Goal: Task Accomplishment & Management: Complete application form

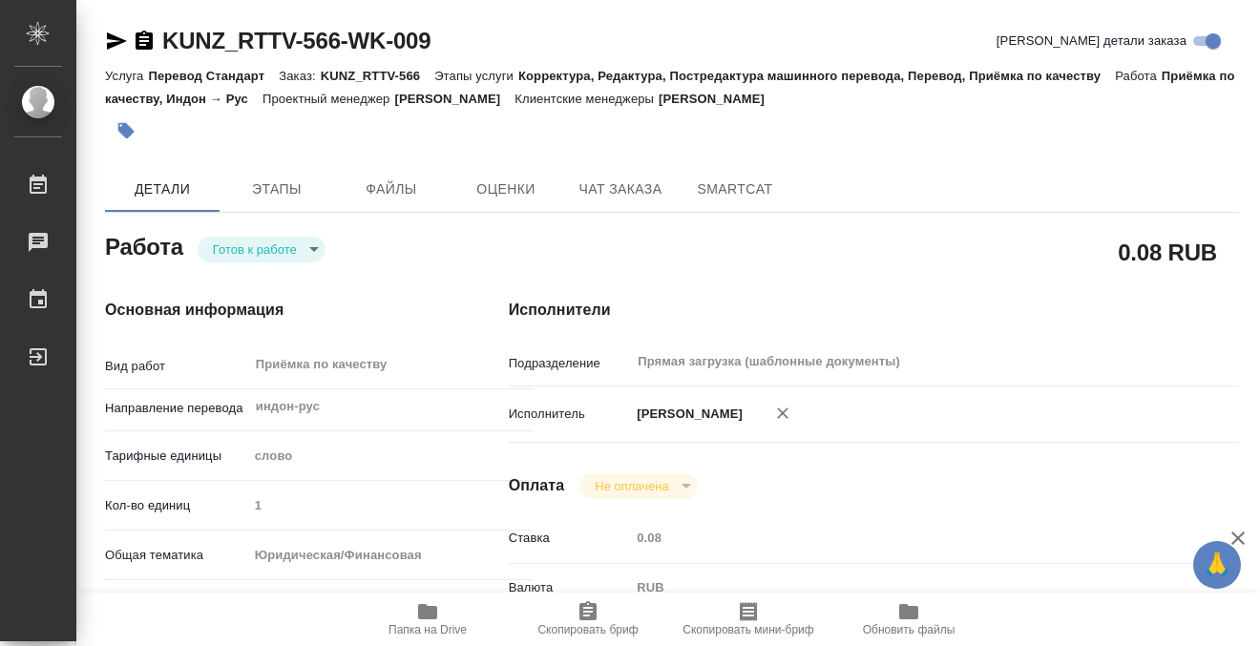
click at [133, 119] on button "button" at bounding box center [126, 131] width 42 height 42
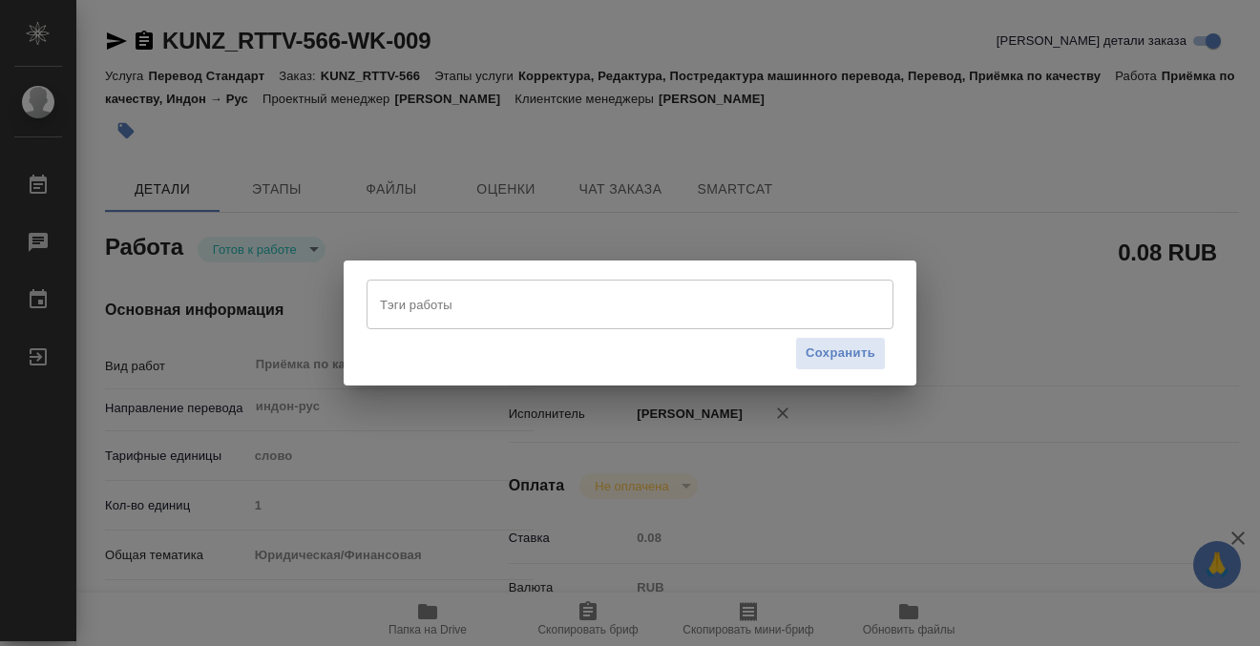
click at [392, 297] on input "Тэги работы" at bounding box center [612, 304] width 474 height 32
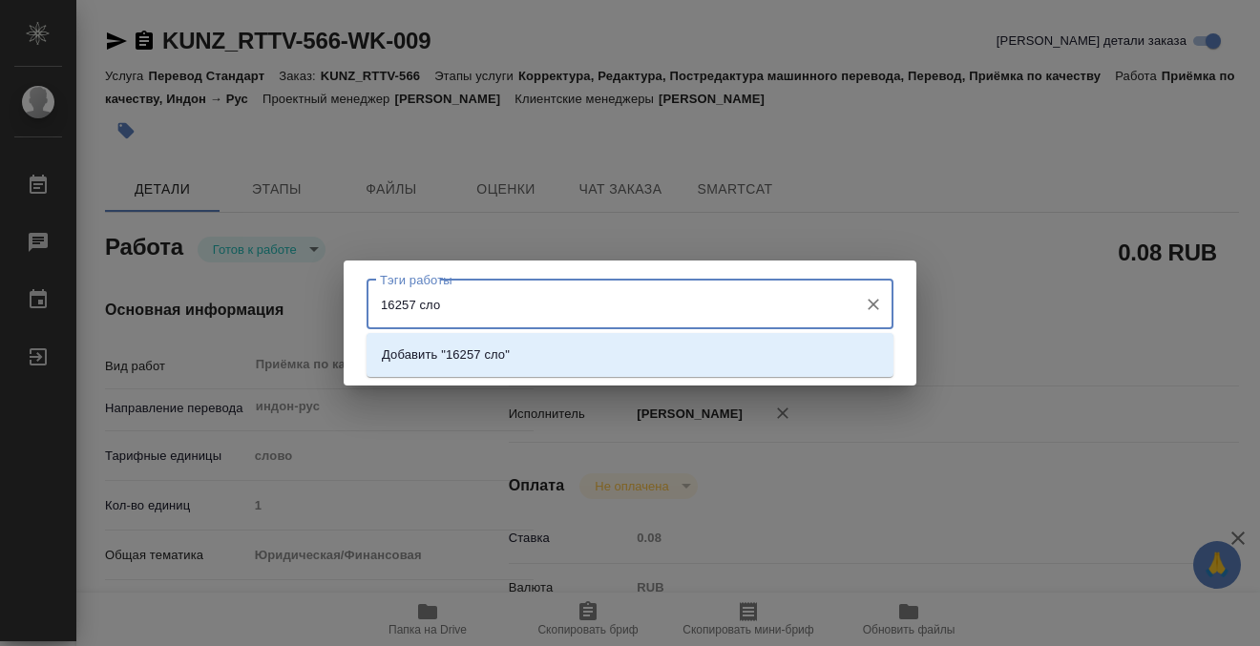
type input "16257 слов"
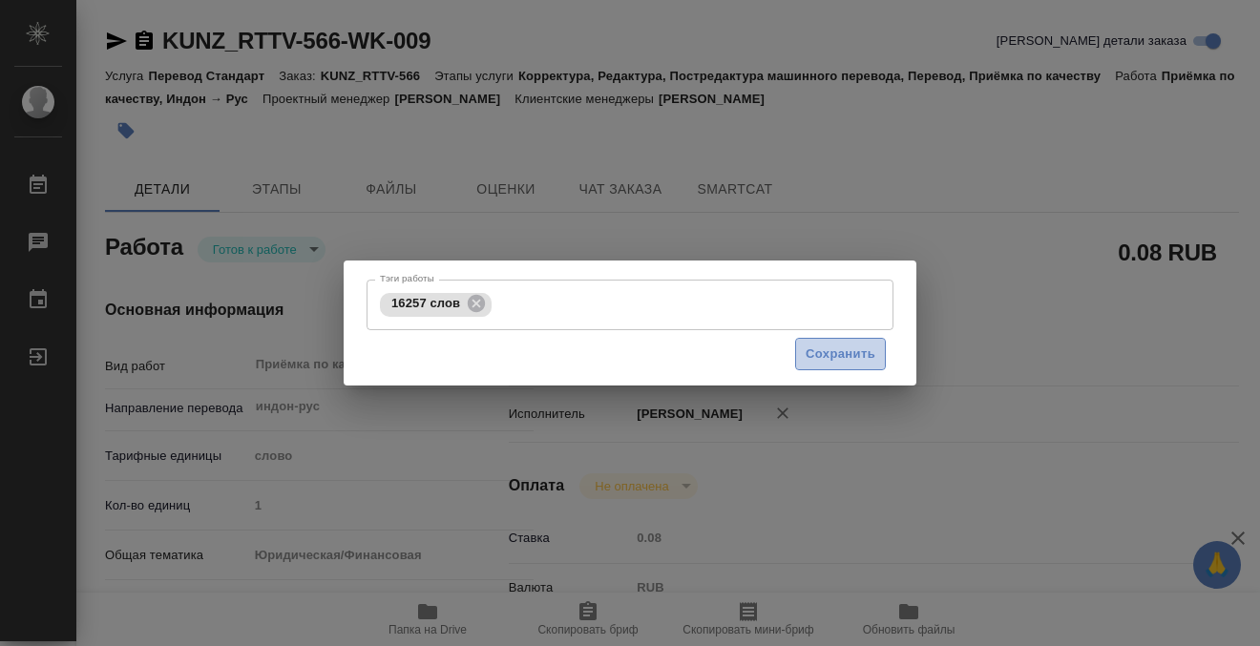
click at [831, 358] on span "Сохранить" at bounding box center [841, 355] width 70 height 22
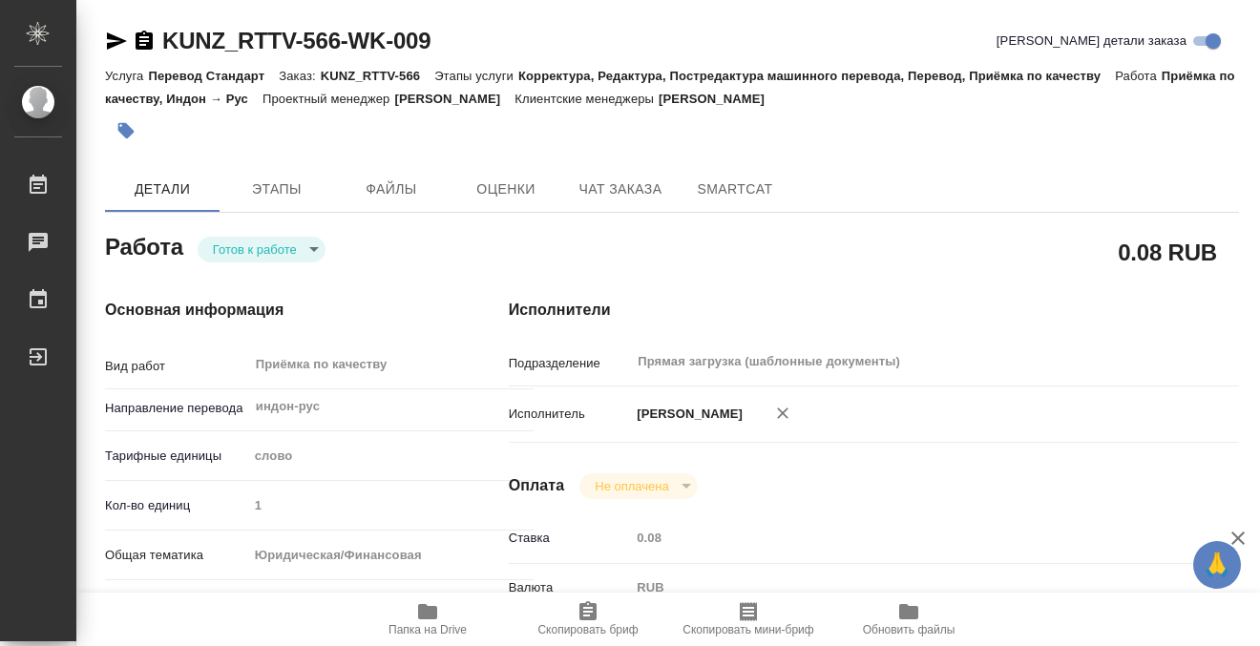
type input "readyForWork"
type input "индон-рус"
type input "5a8b1489cc6b4906c91bfd90"
type input "1"
type input "yr-fn"
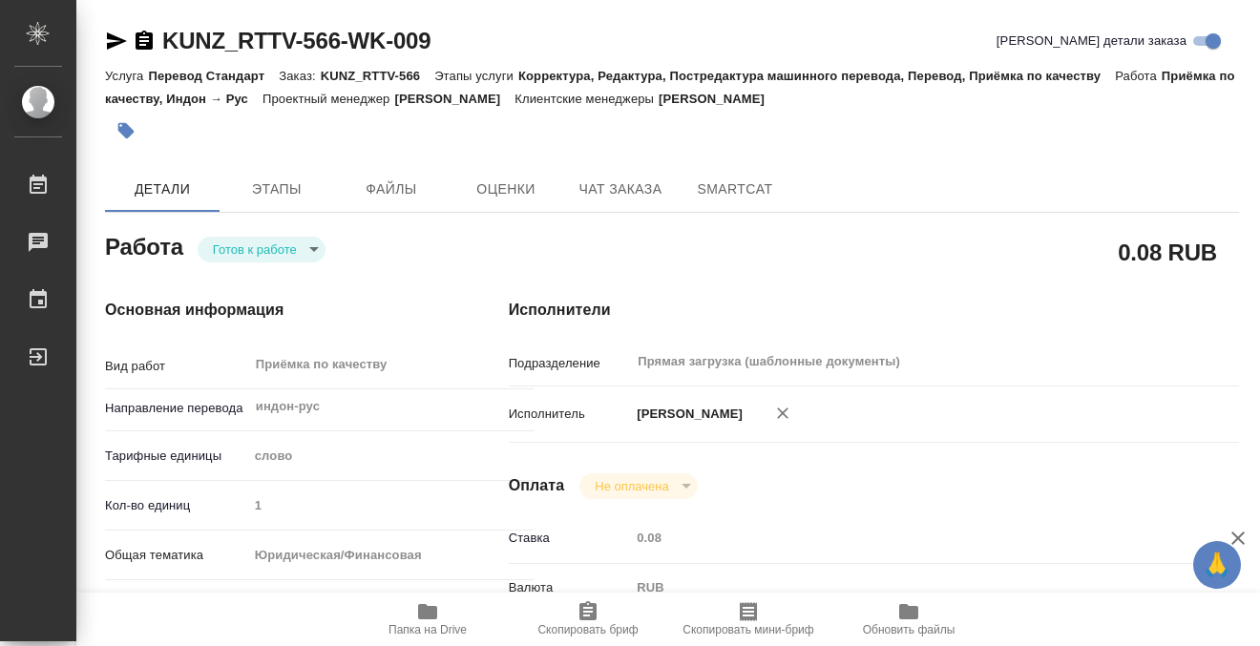
type input "5f647205b73bc97568ca66c0"
type input "07.08.2025 11:35"
type input "29.08.2025 16:00"
type input "Прямая загрузка (шаблонные документы)"
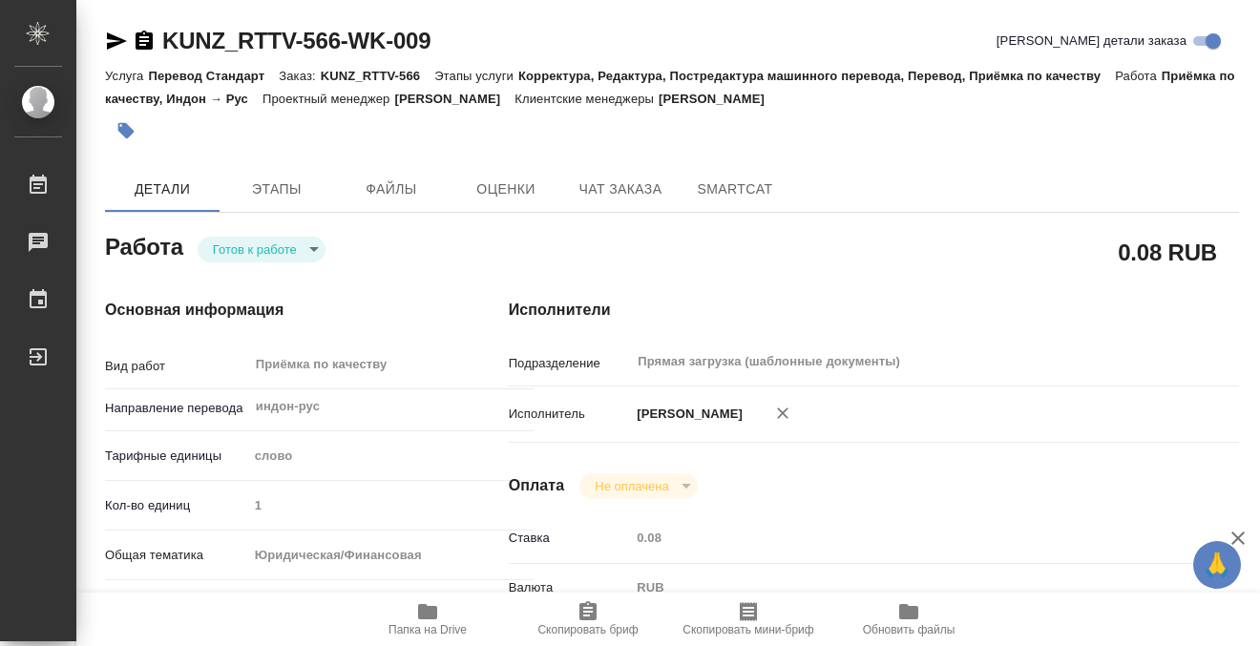
type input "notPayed"
type input "0.08"
type input "RUB"
type input "[PERSON_NAME]"
type input "KUNZ_RTTV-566"
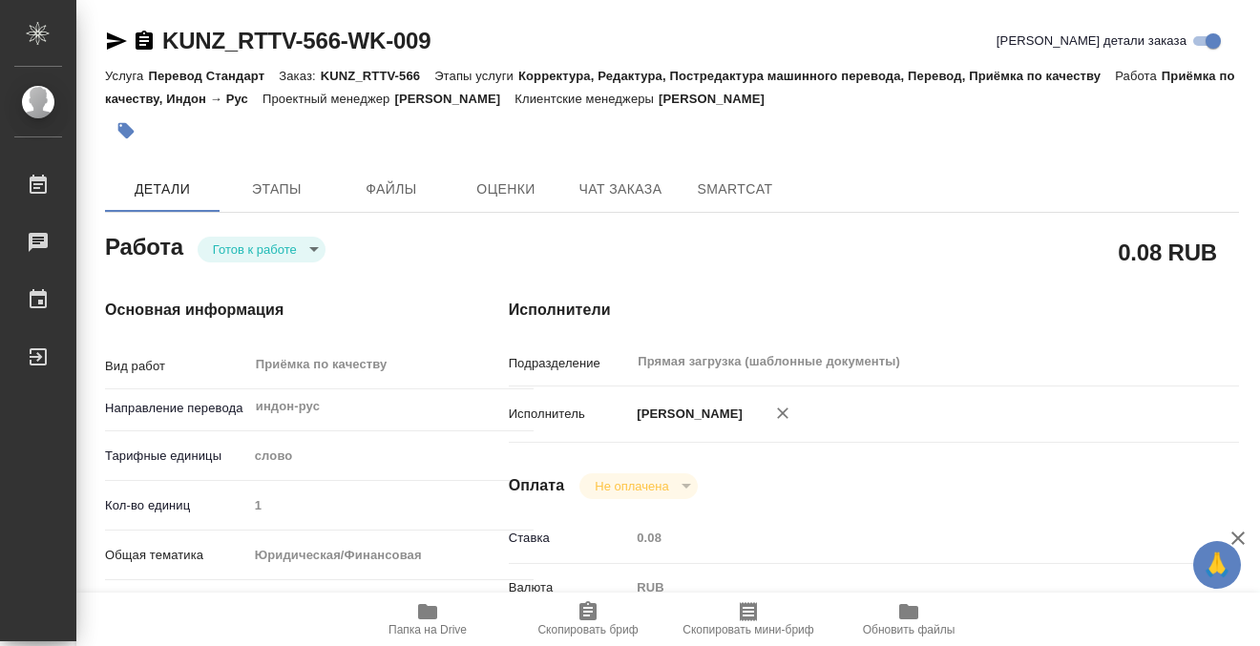
type input "Перевод Стандарт"
type input "Корректура, Редактура, Постредактура машинного перевода, Перевод, Приёмка по ка…"
type input "[PERSON_NAME]"
type input "/Clients/RT/Orders/KUNZ_RTTV-566"
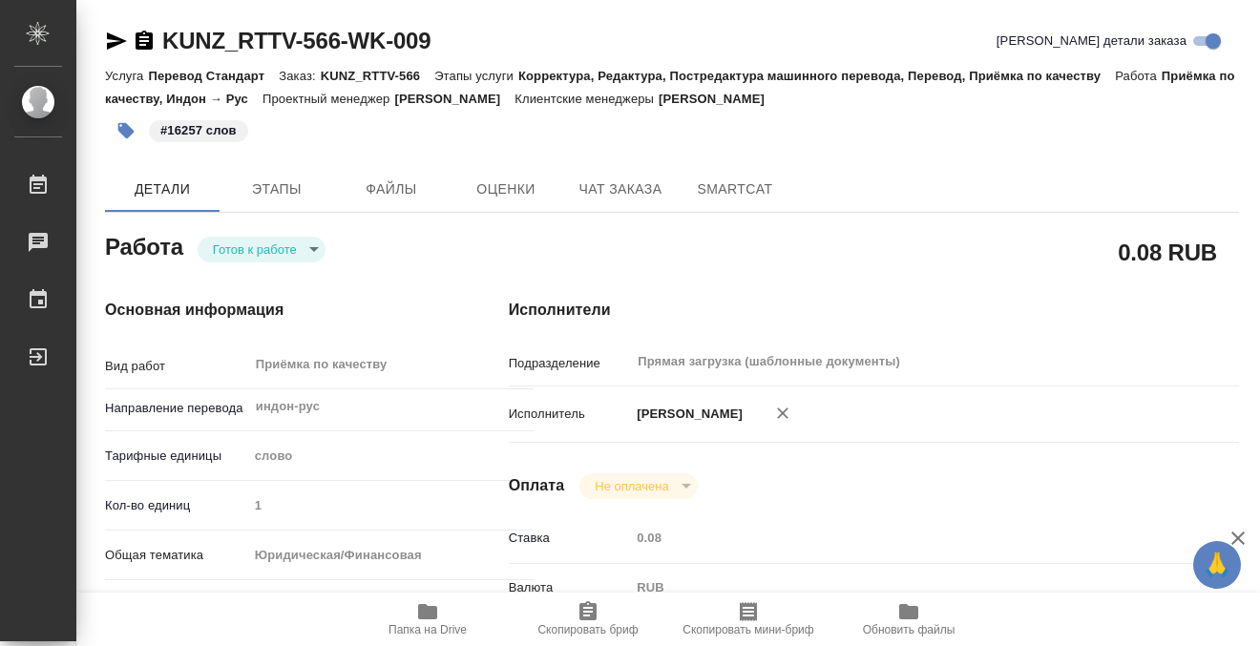
click at [294, 250] on body "🙏 .cls-1 fill:#fff; AWATERA Kobzeva Elizaveta Работы 0 Чаты График Выйти KUNZ_R…" at bounding box center [630, 323] width 1260 height 646
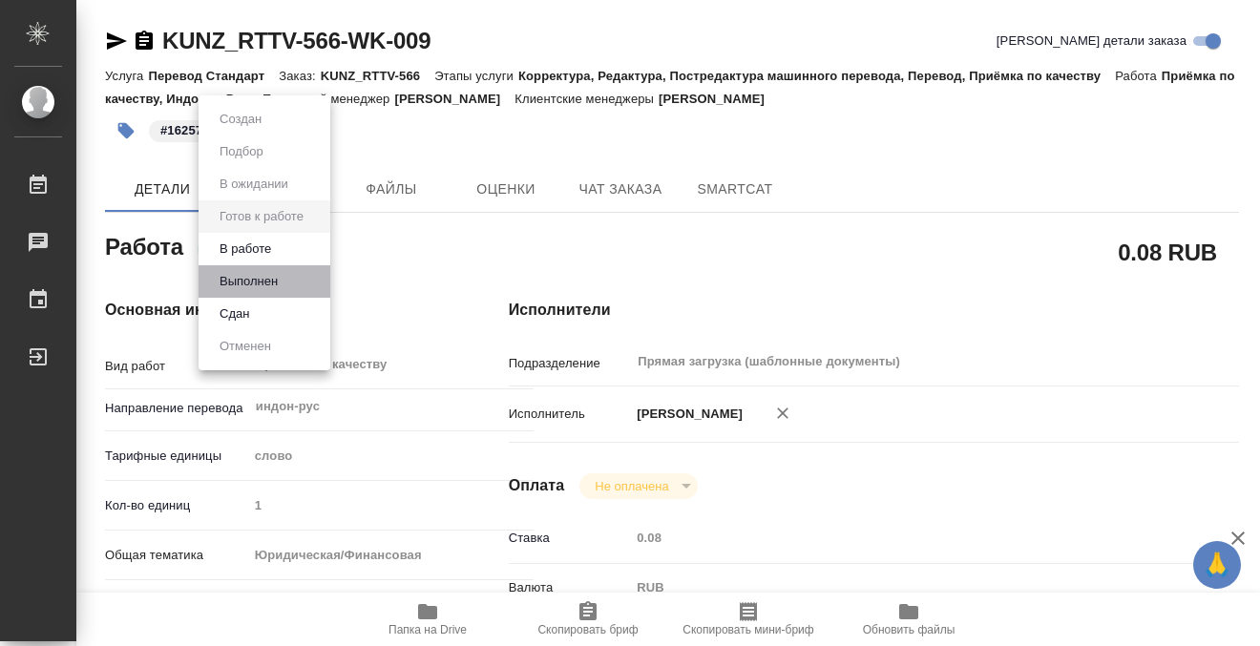
click at [294, 290] on li "Выполнен" at bounding box center [265, 281] width 132 height 32
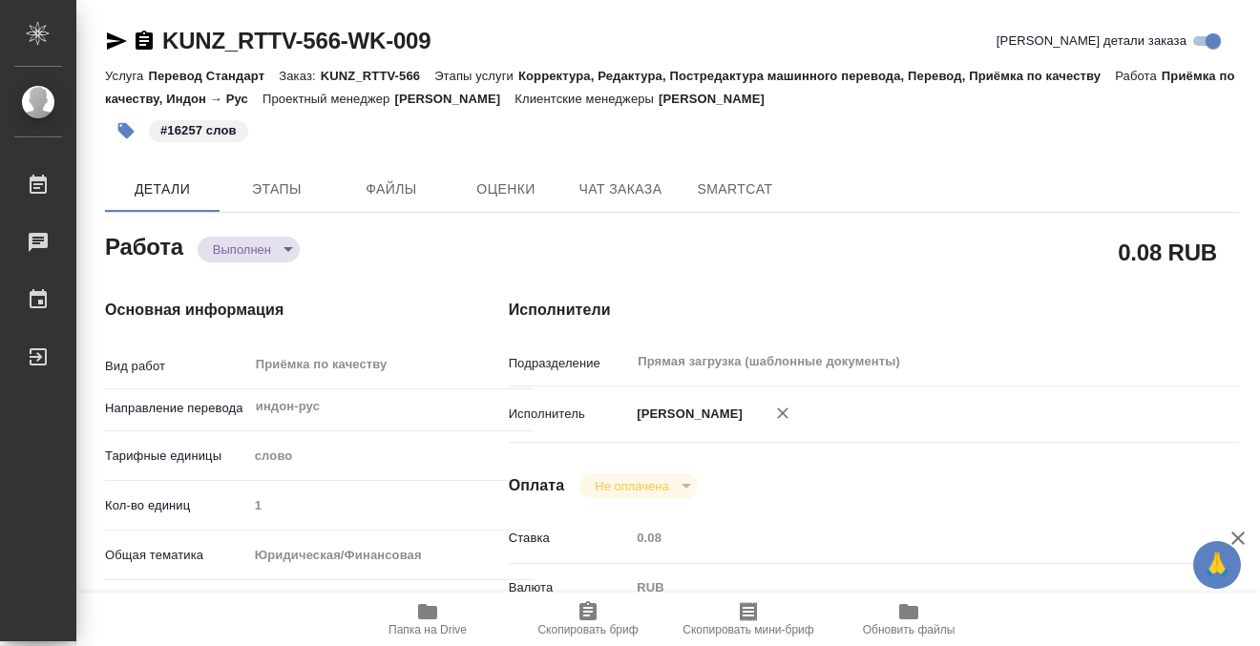
type textarea "x"
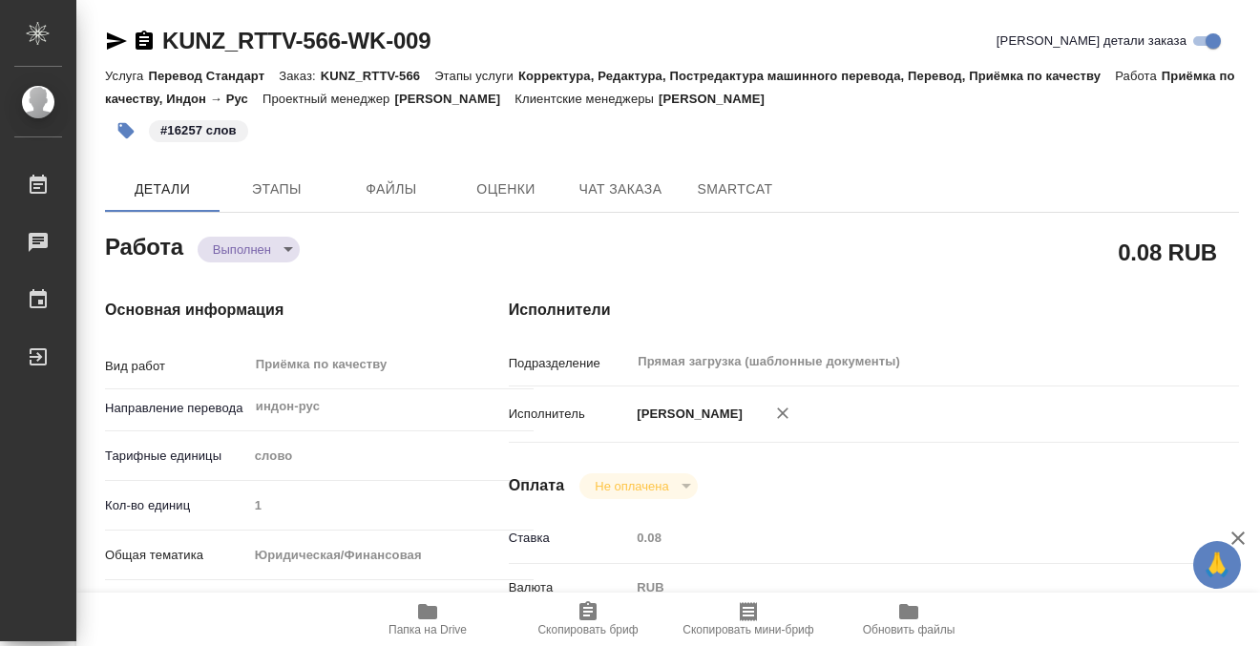
type textarea "x"
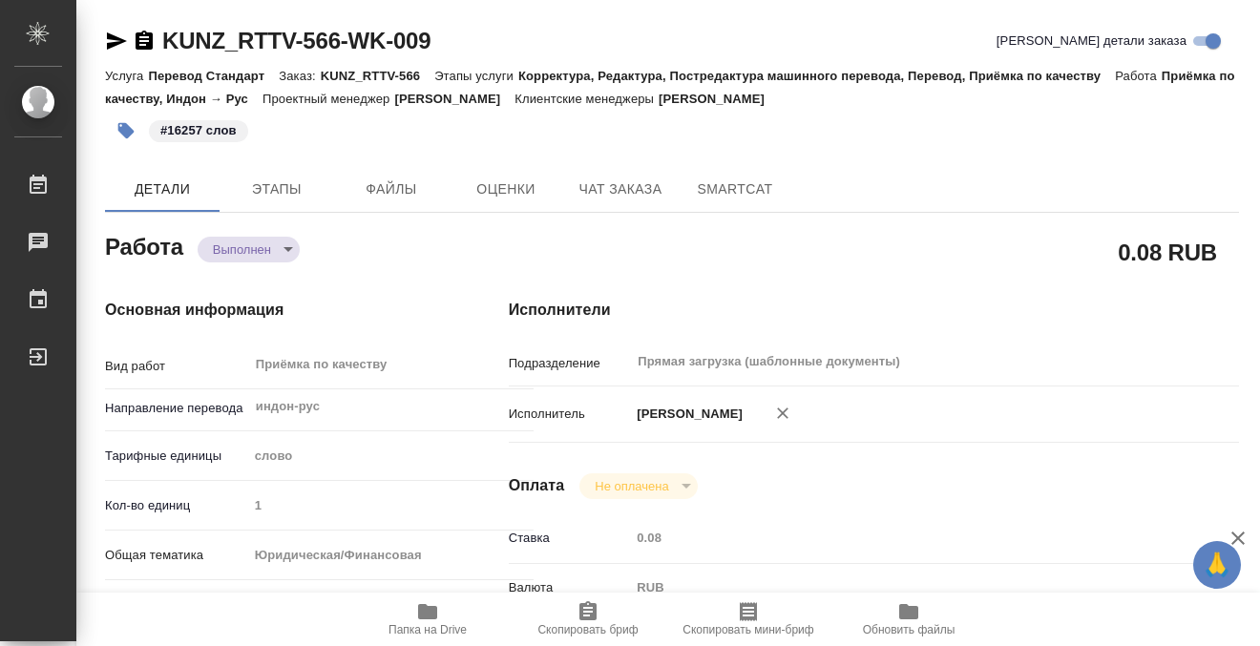
type textarea "x"
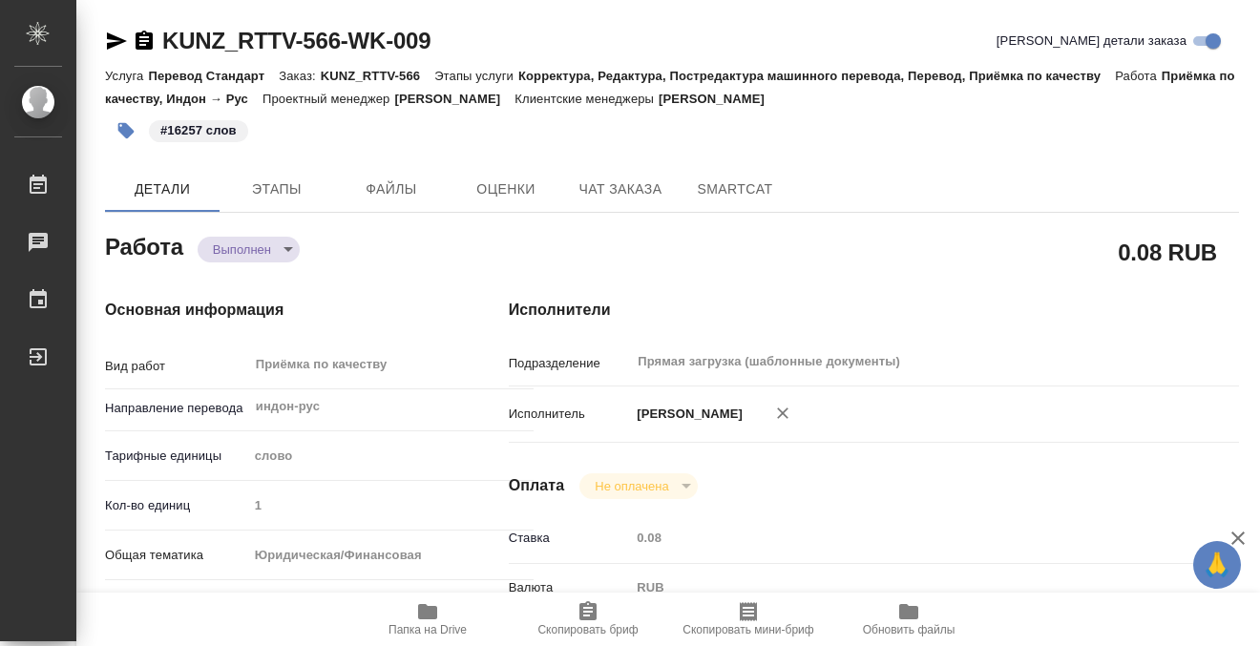
click at [140, 39] on icon "button" at bounding box center [144, 40] width 17 height 19
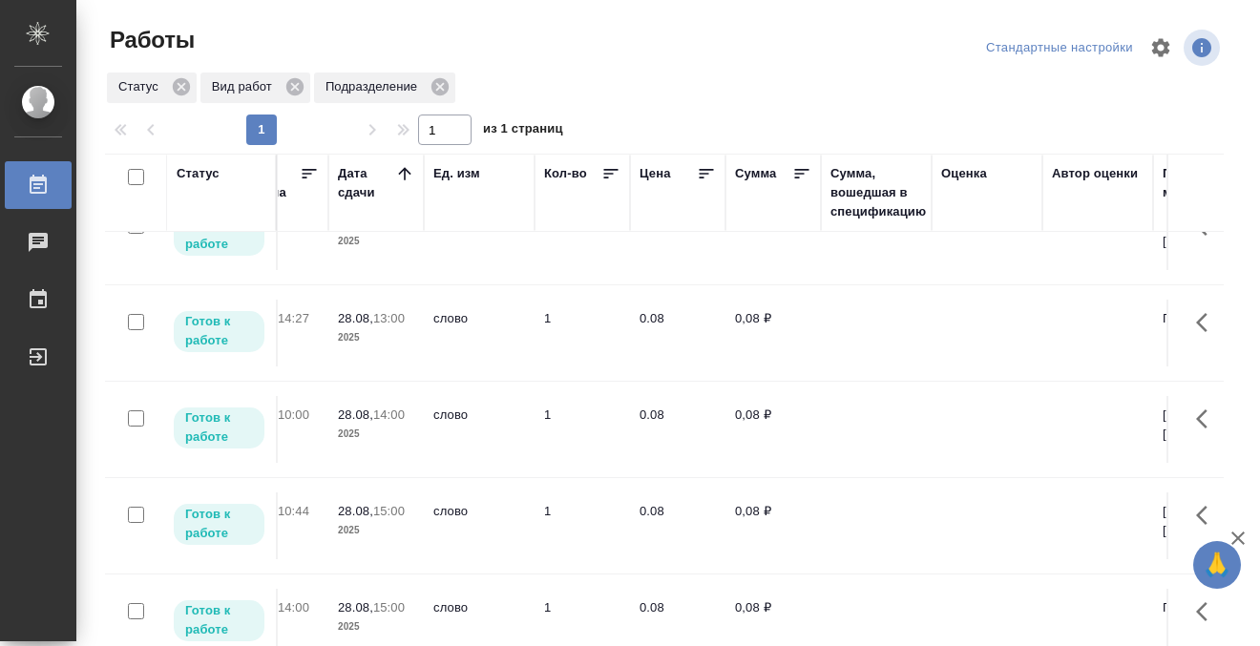
scroll to position [347, 0]
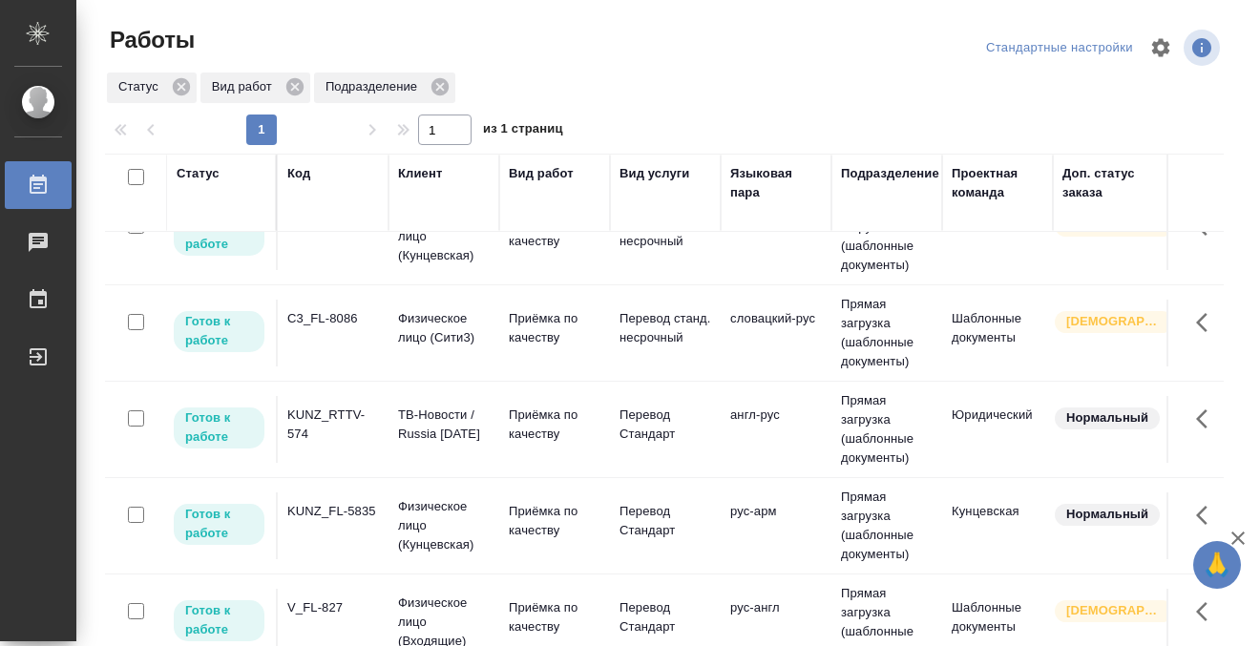
click at [330, 426] on div "KUNZ_RTTV-574" at bounding box center [333, 425] width 92 height 38
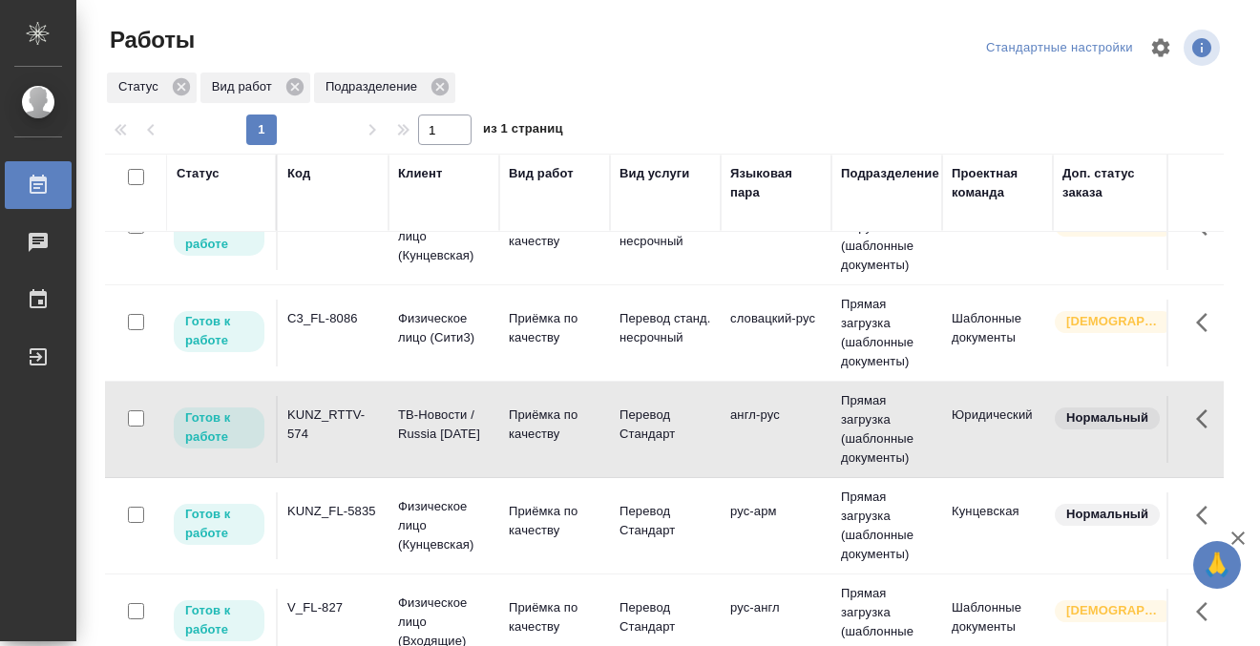
click at [330, 426] on div "KUNZ_RTTV-574" at bounding box center [333, 425] width 92 height 38
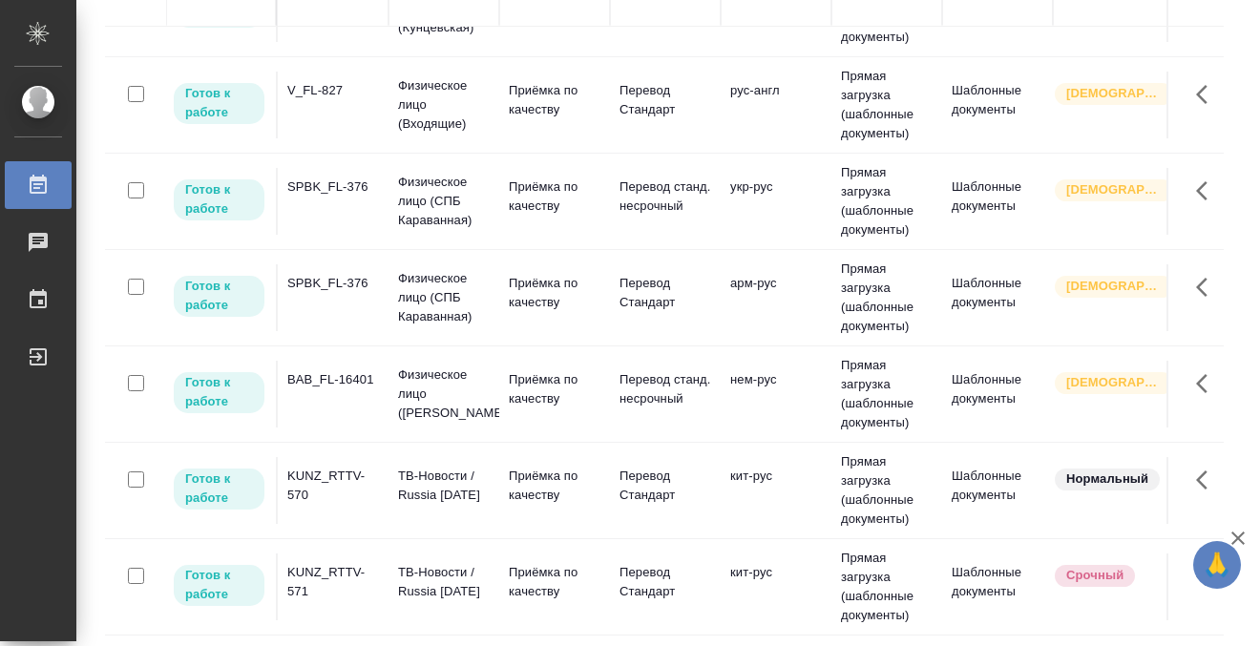
scroll to position [0, 0]
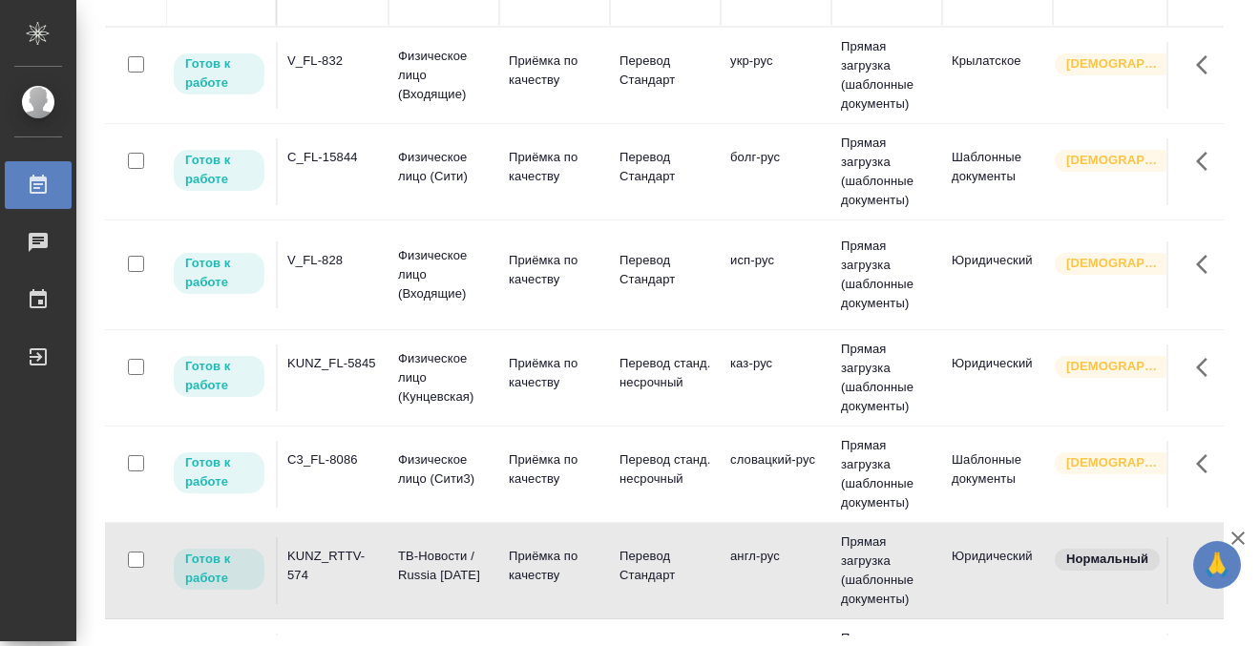
click at [342, 379] on td "KUNZ_FL-5845" at bounding box center [333, 378] width 111 height 67
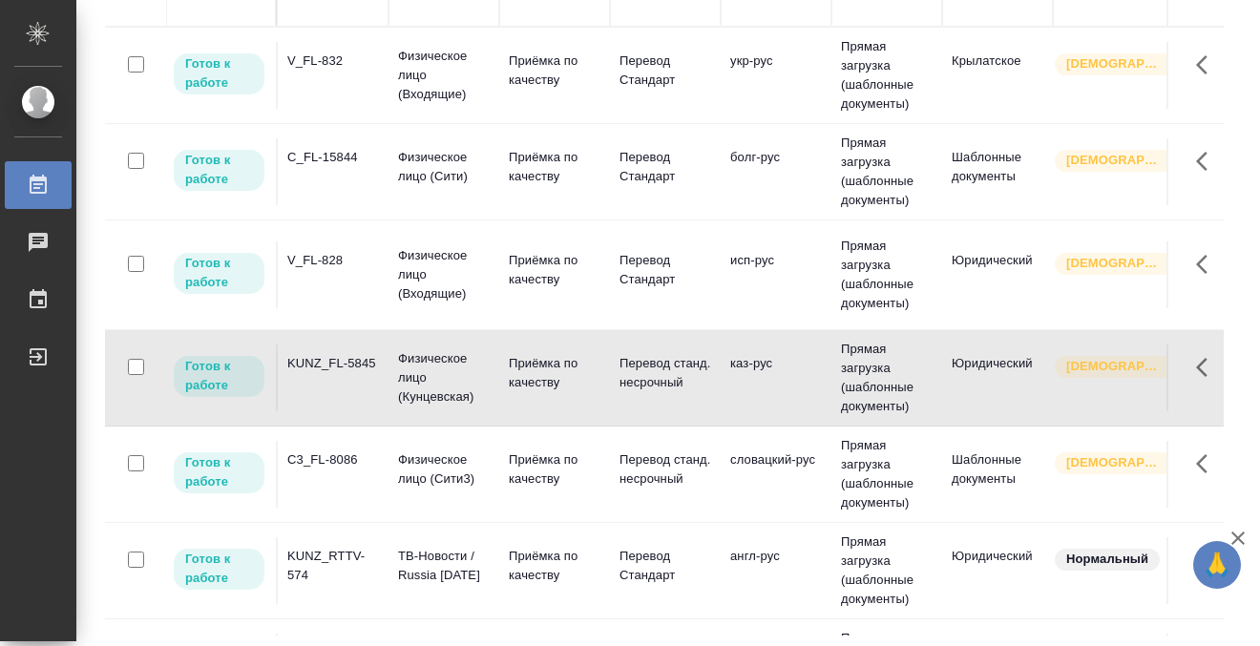
click at [342, 377] on td "KUNZ_FL-5845" at bounding box center [333, 378] width 111 height 67
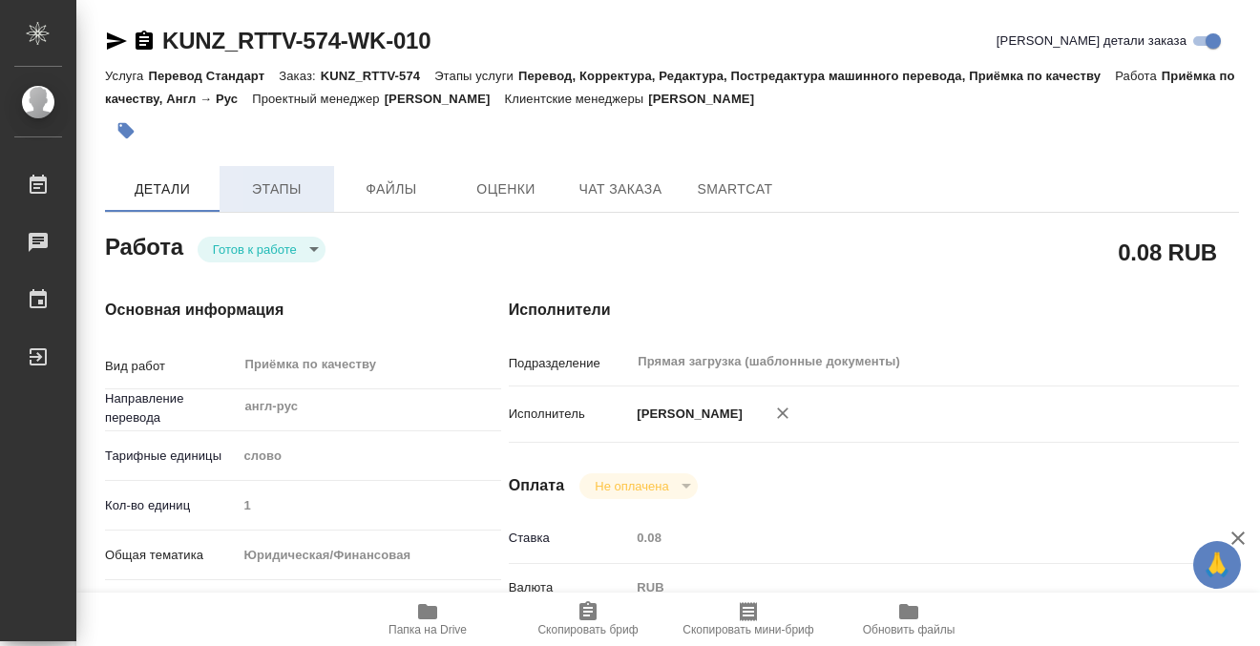
click at [276, 193] on span "Этапы" at bounding box center [277, 190] width 92 height 24
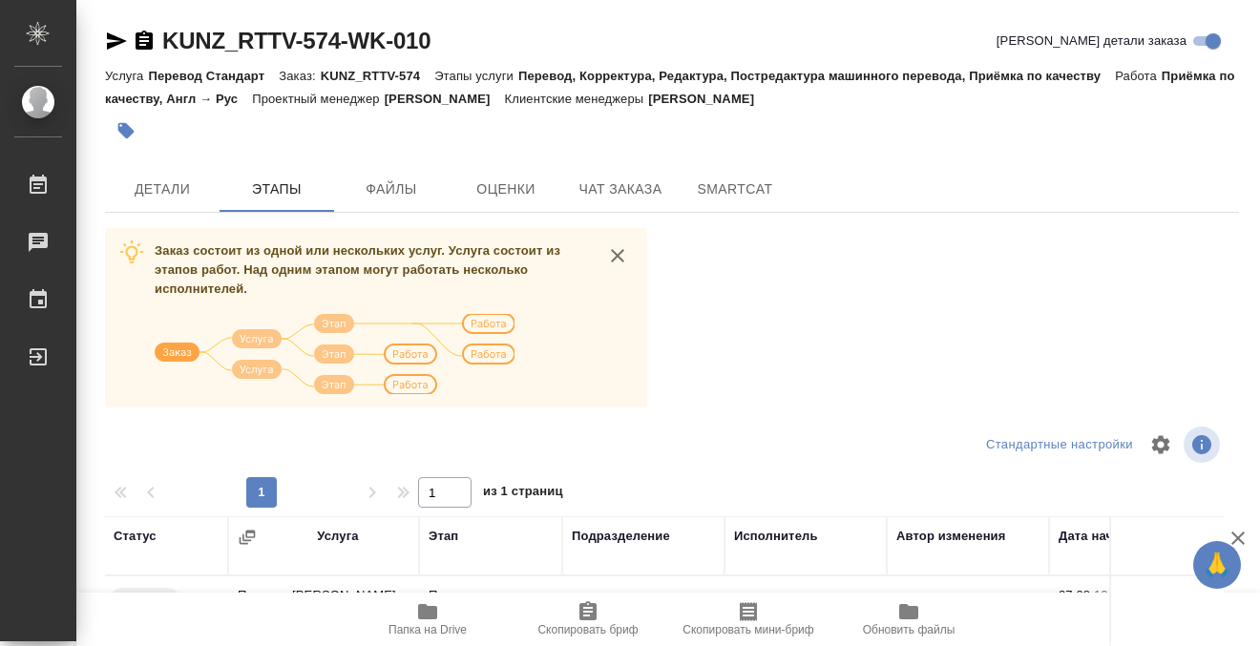
click at [194, 212] on hr at bounding box center [672, 212] width 1134 height 1
click at [190, 193] on span "Детали" at bounding box center [162, 190] width 92 height 24
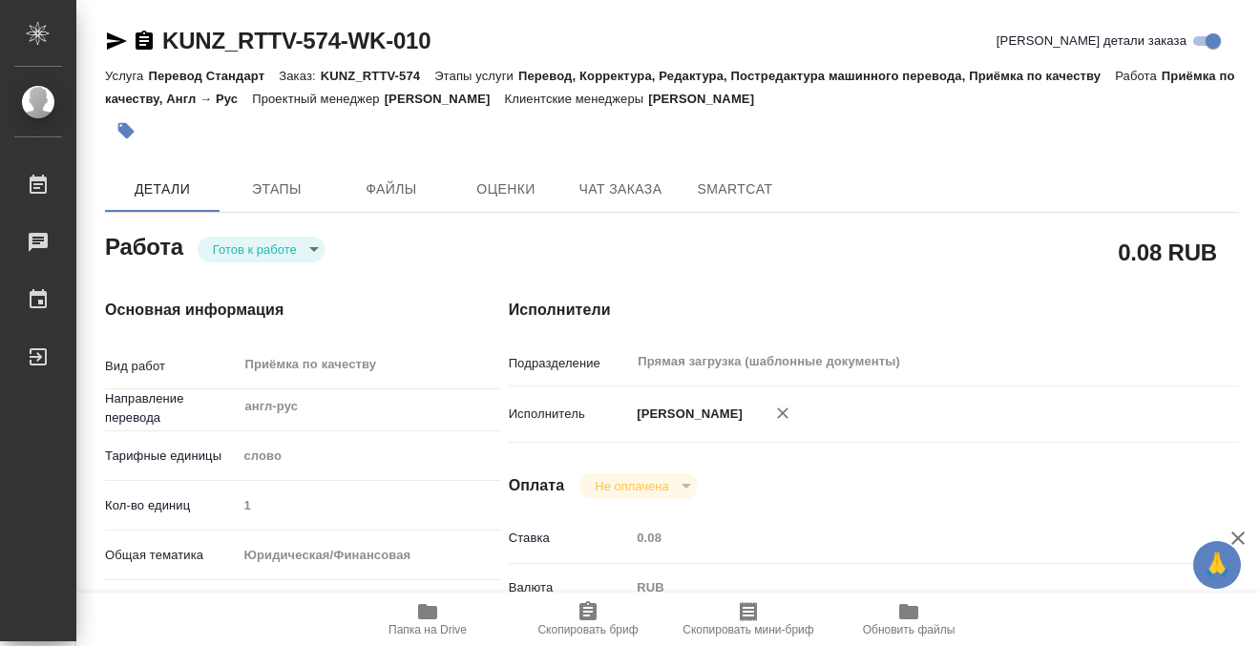
type textarea "x"
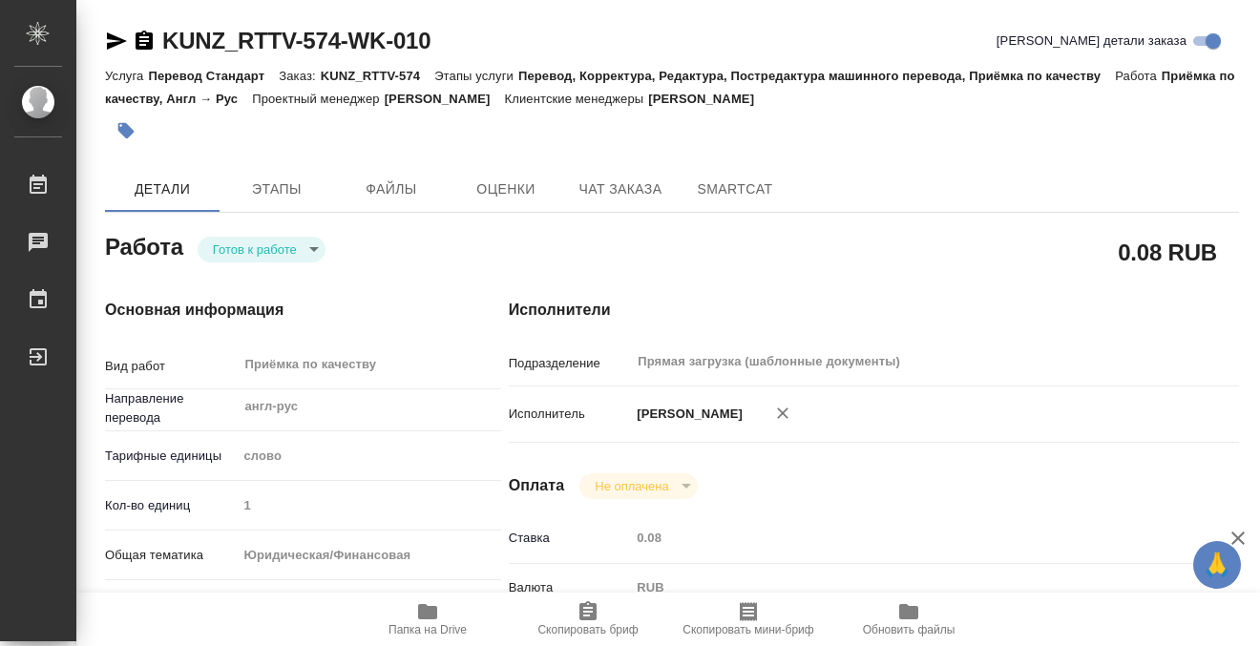
type textarea "x"
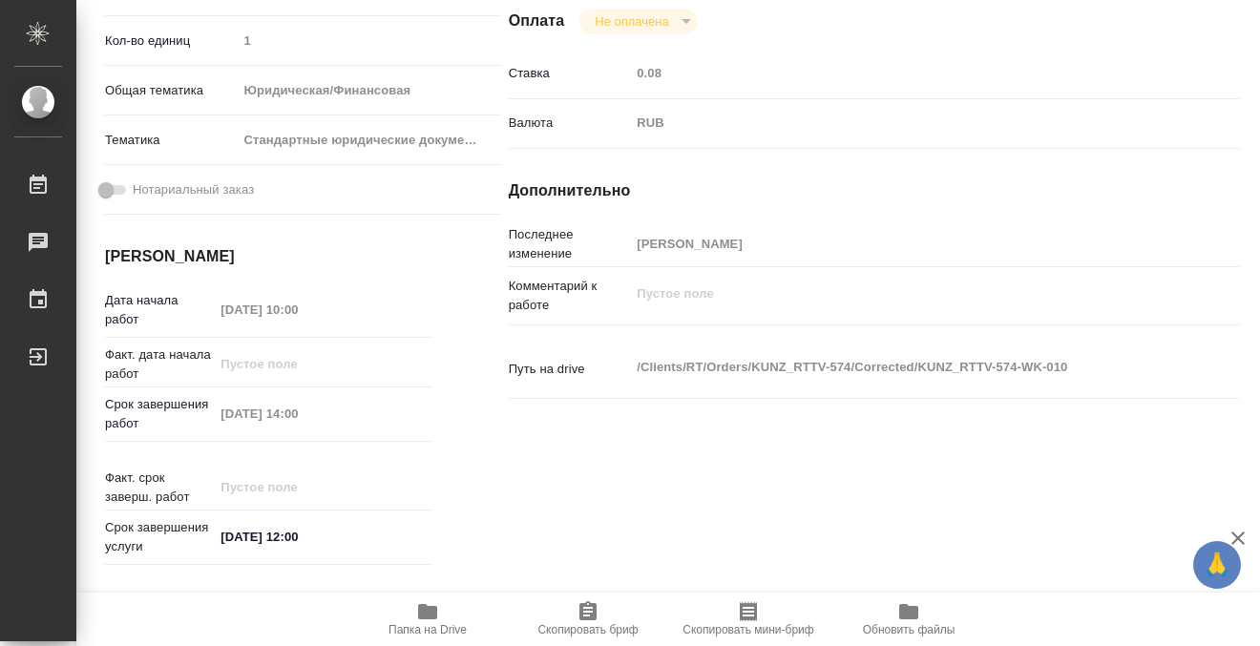
type textarea "x"
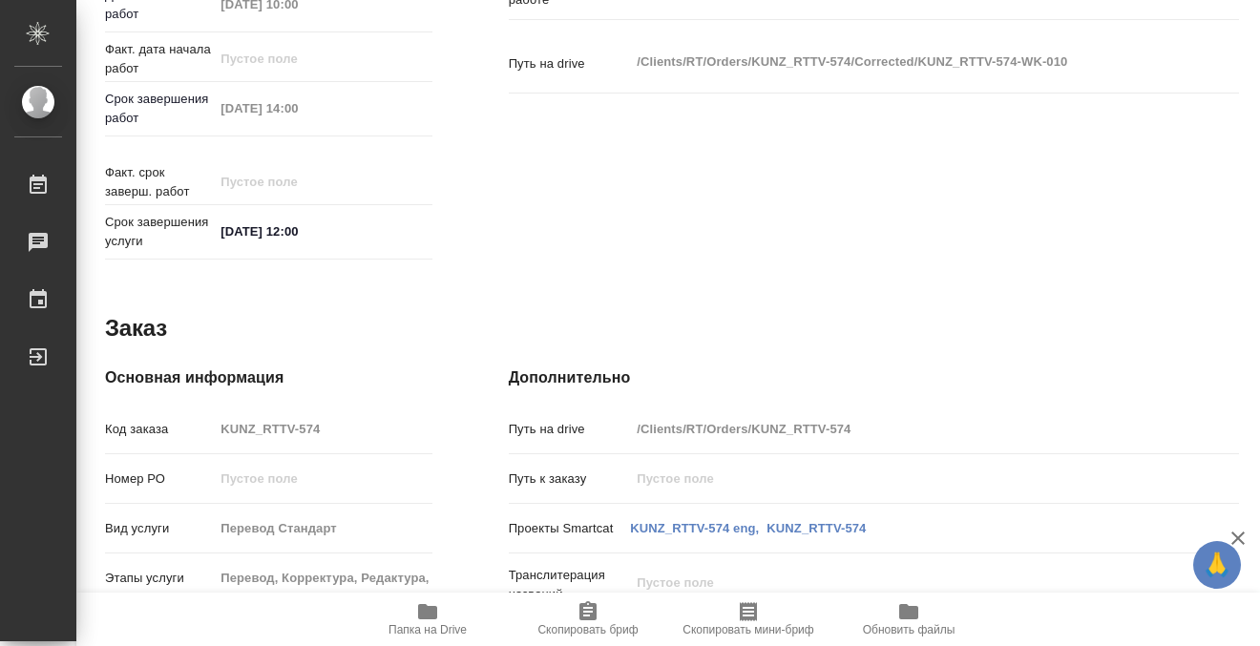
scroll to position [1021, 0]
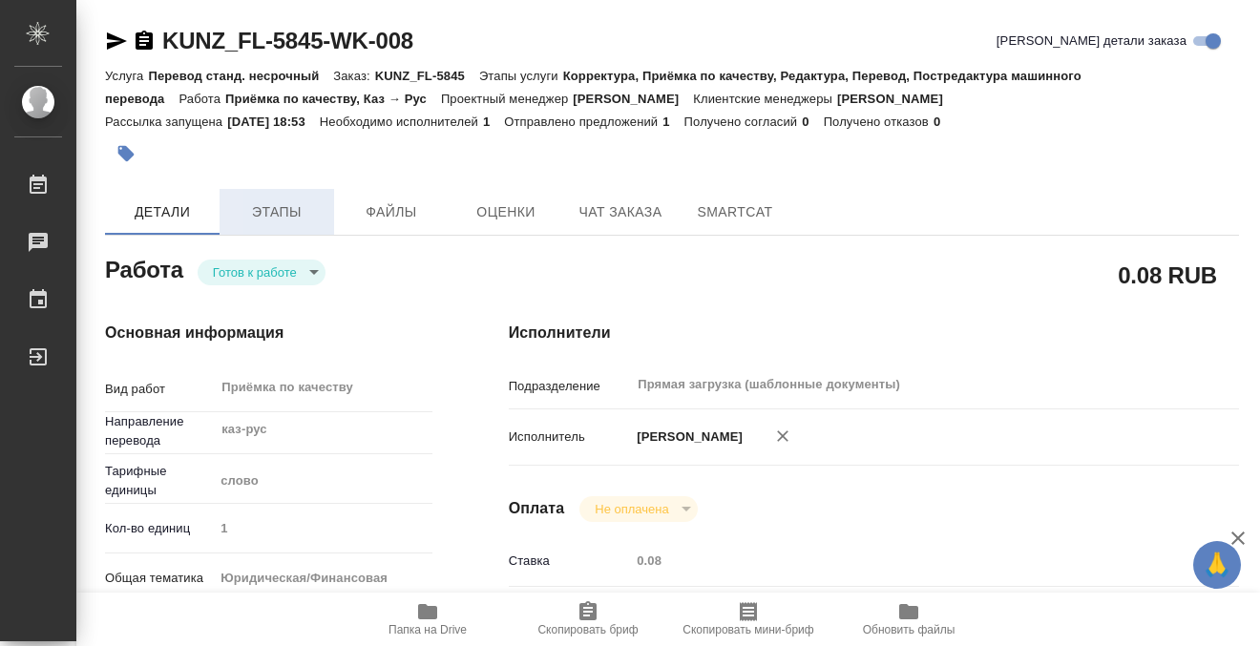
click at [258, 209] on span "Этапы" at bounding box center [277, 213] width 92 height 24
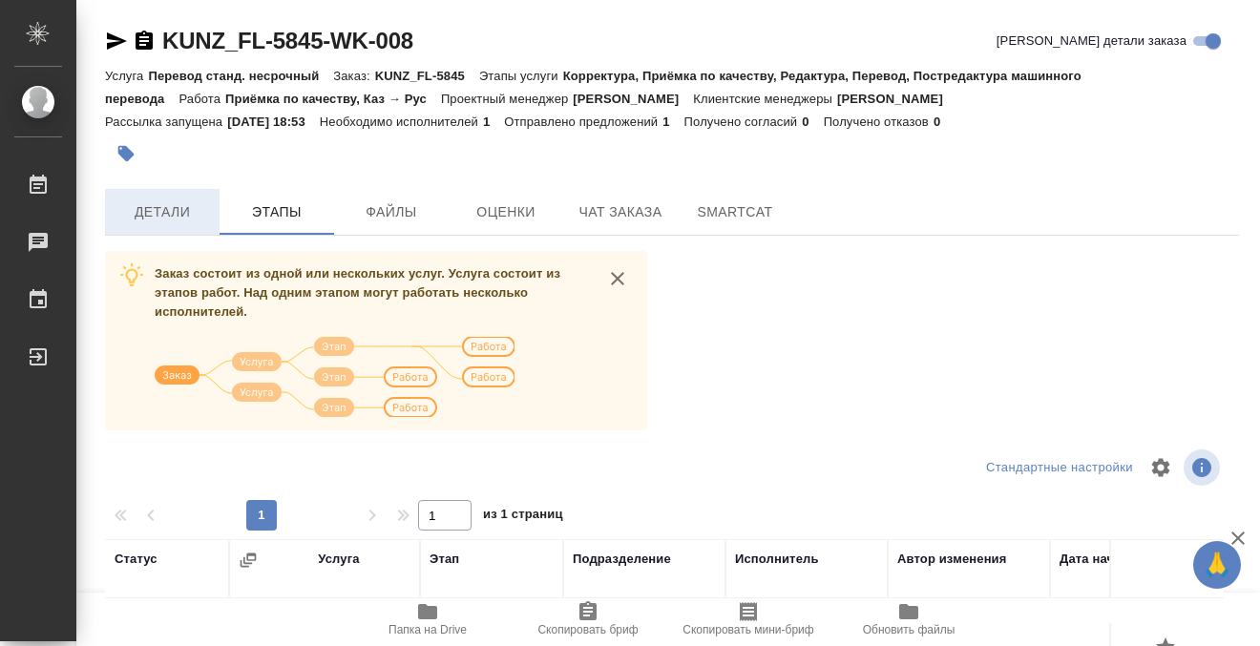
click at [180, 207] on span "Детали" at bounding box center [162, 213] width 92 height 24
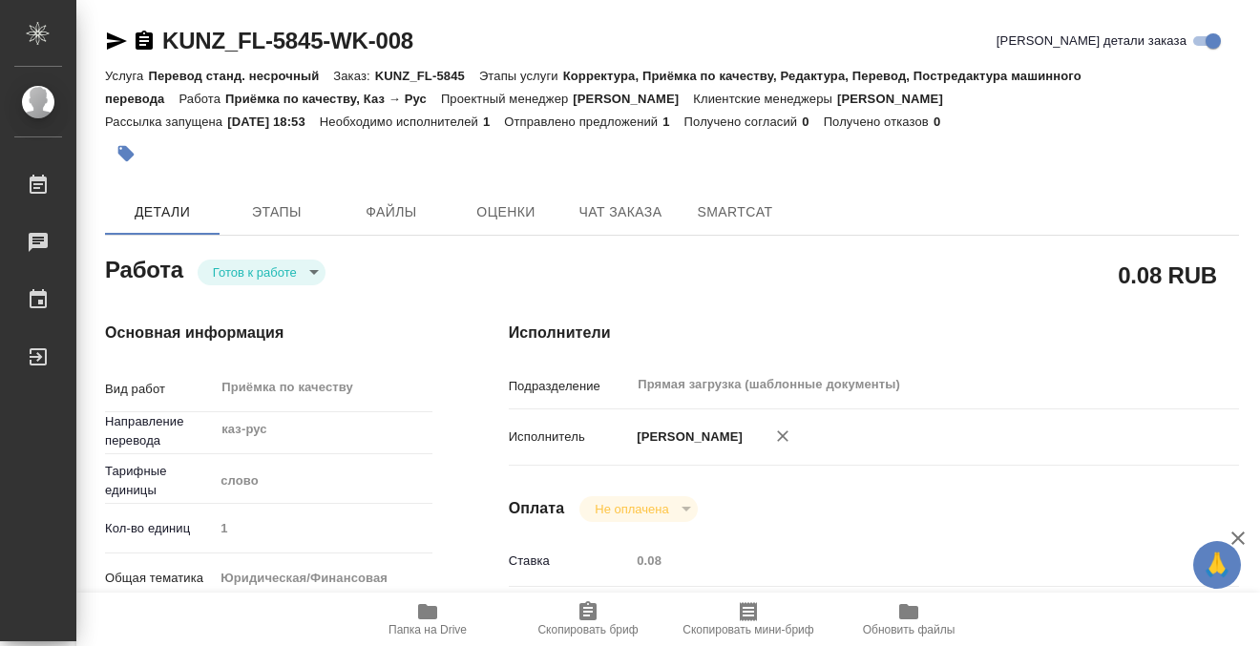
type textarea "x"
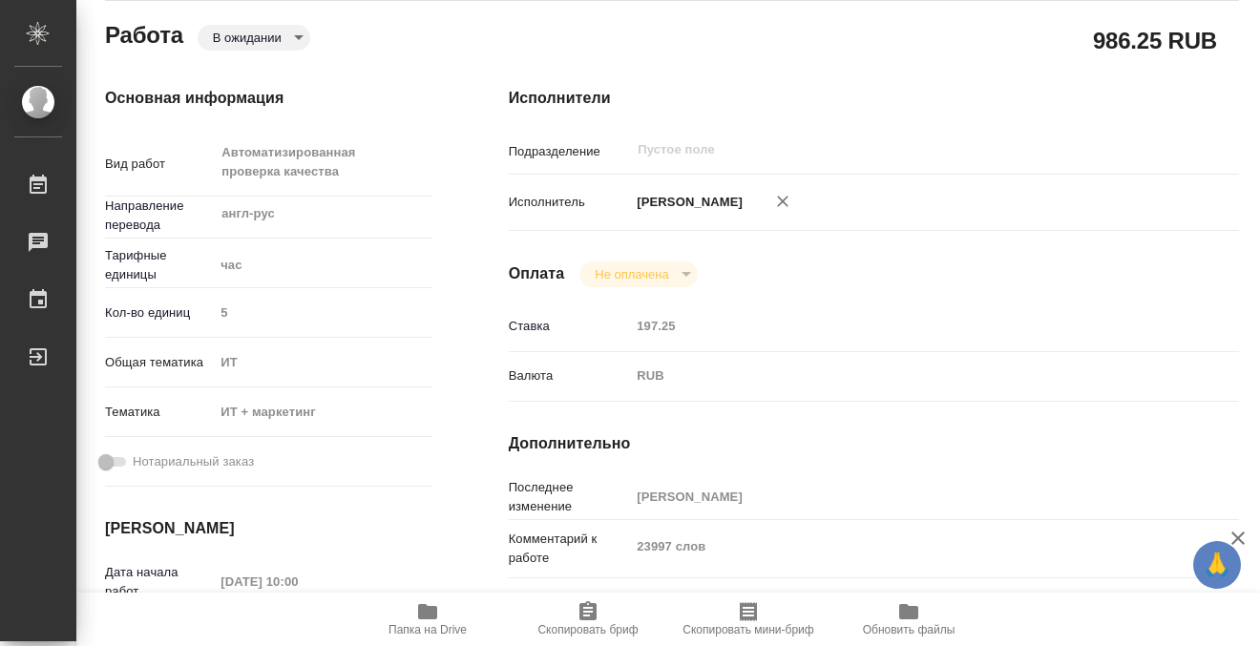
scroll to position [489, 0]
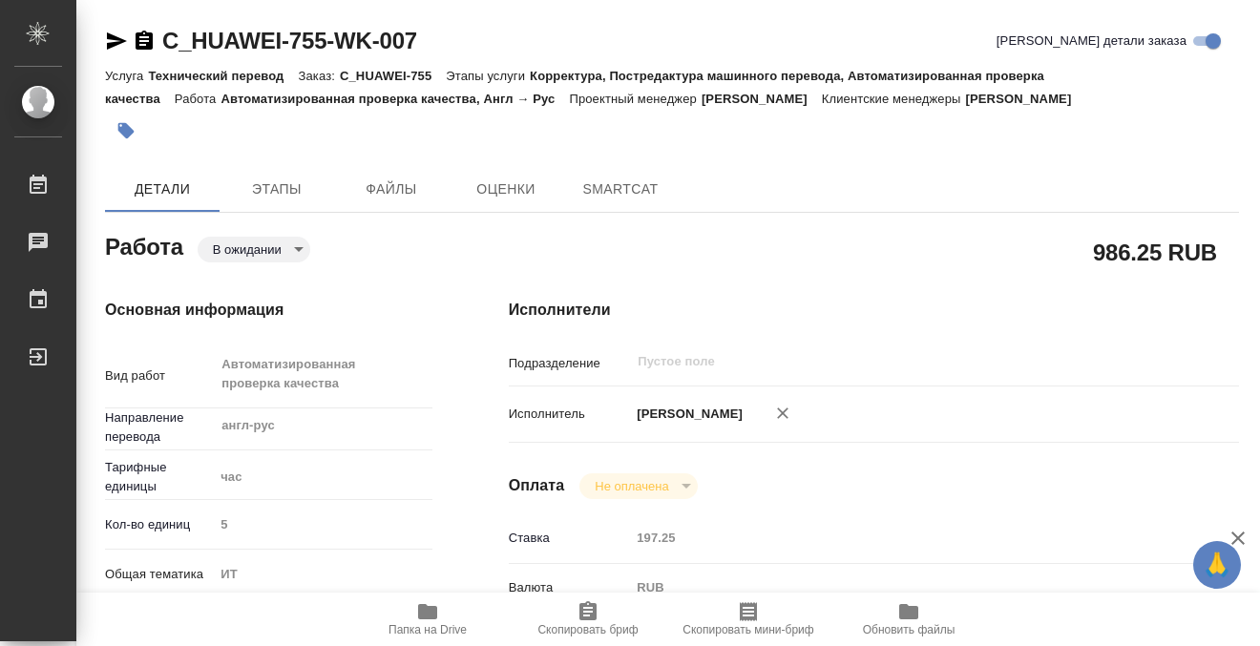
type textarea "x"
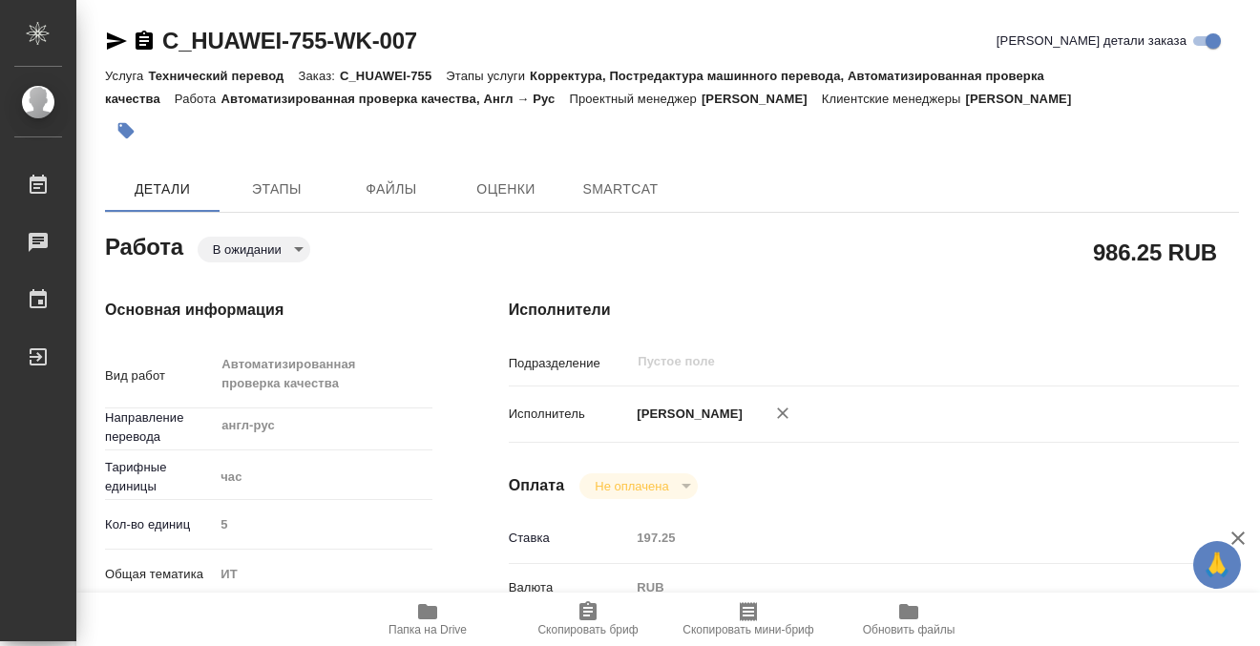
type textarea "x"
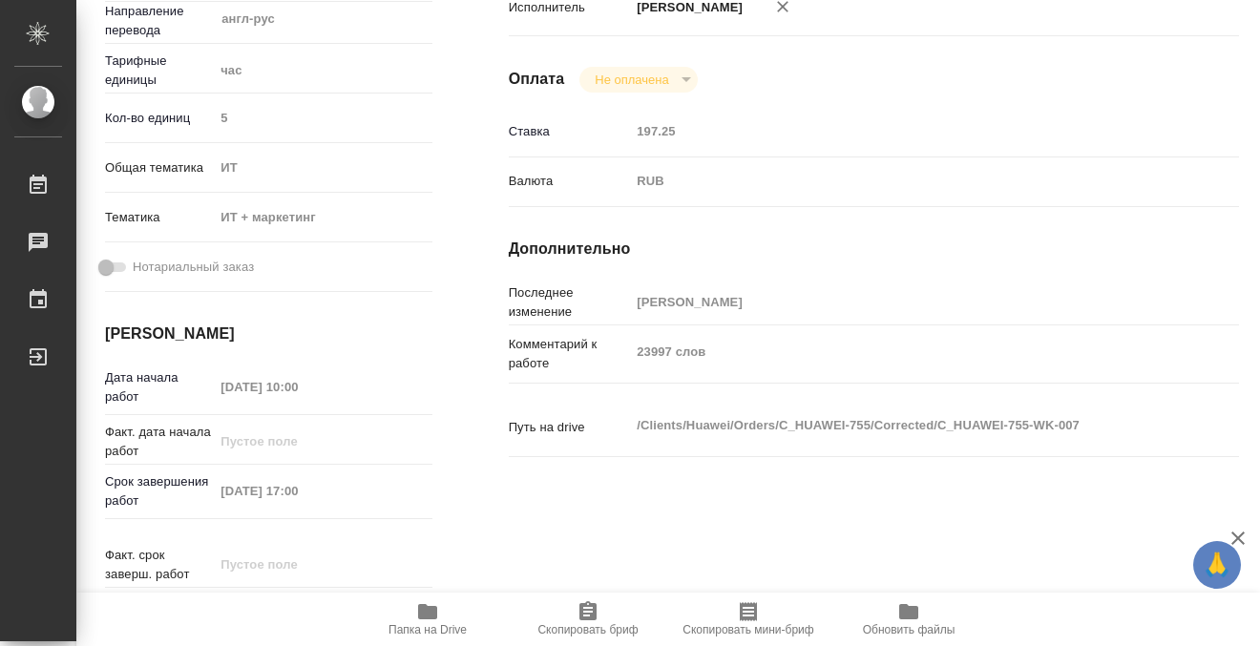
scroll to position [408, 0]
type textarea "x"
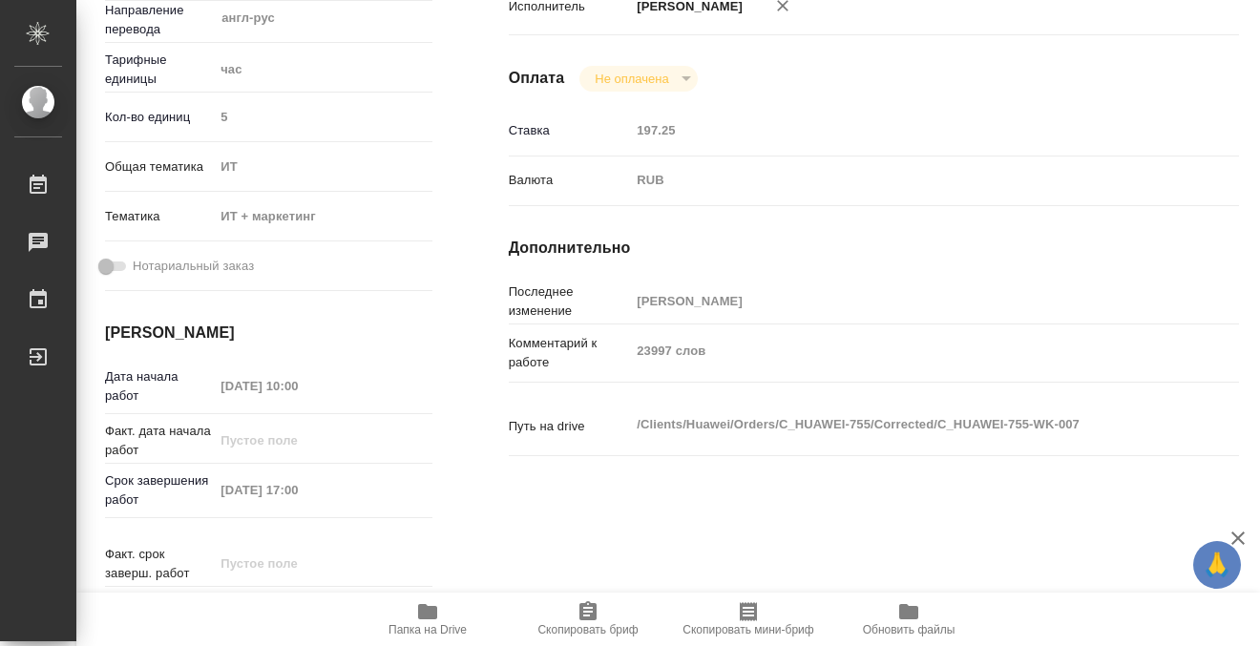
type textarea "x"
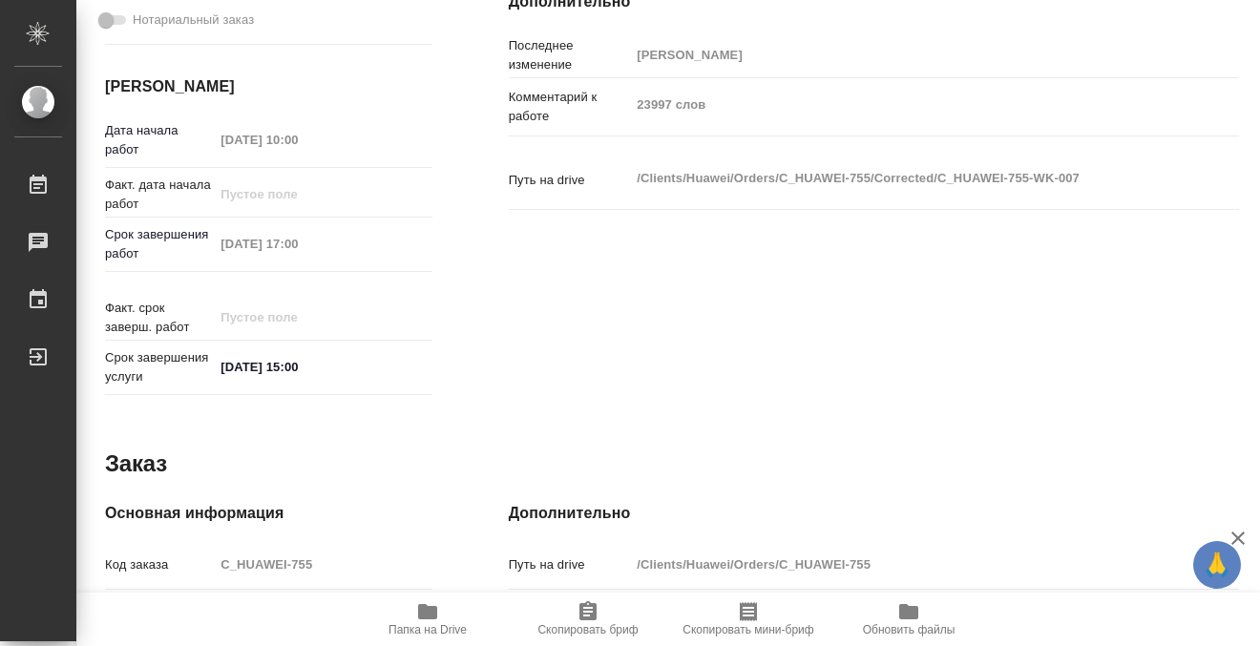
type textarea "x"
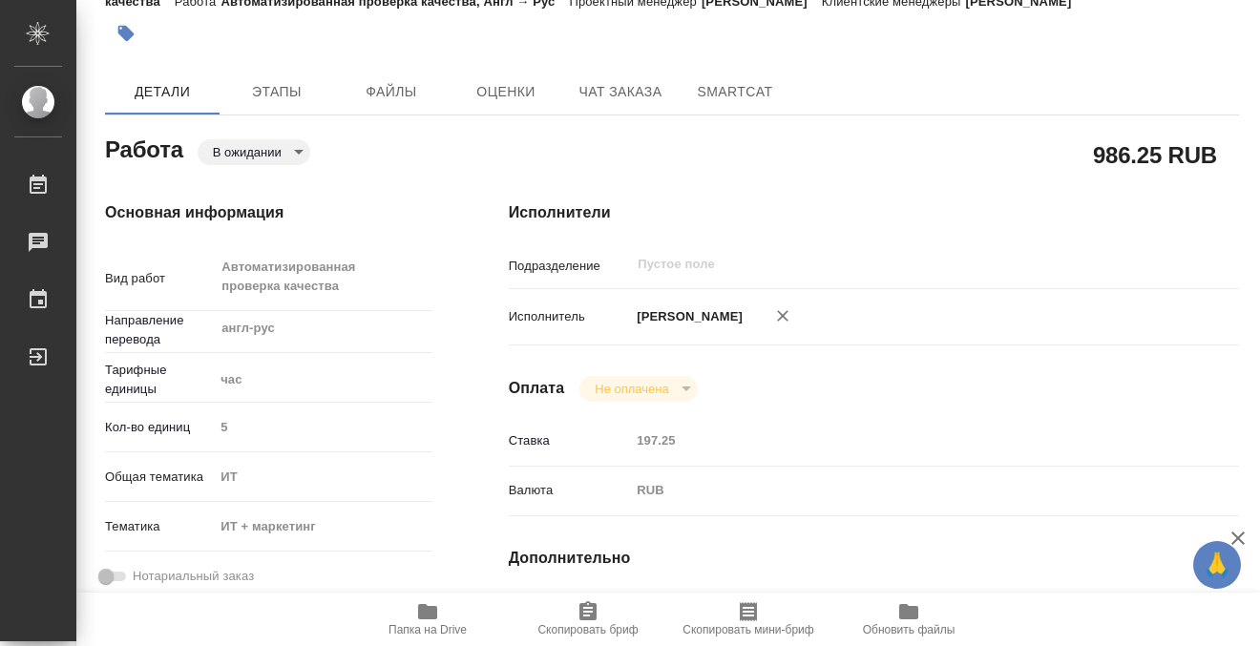
scroll to position [0, 0]
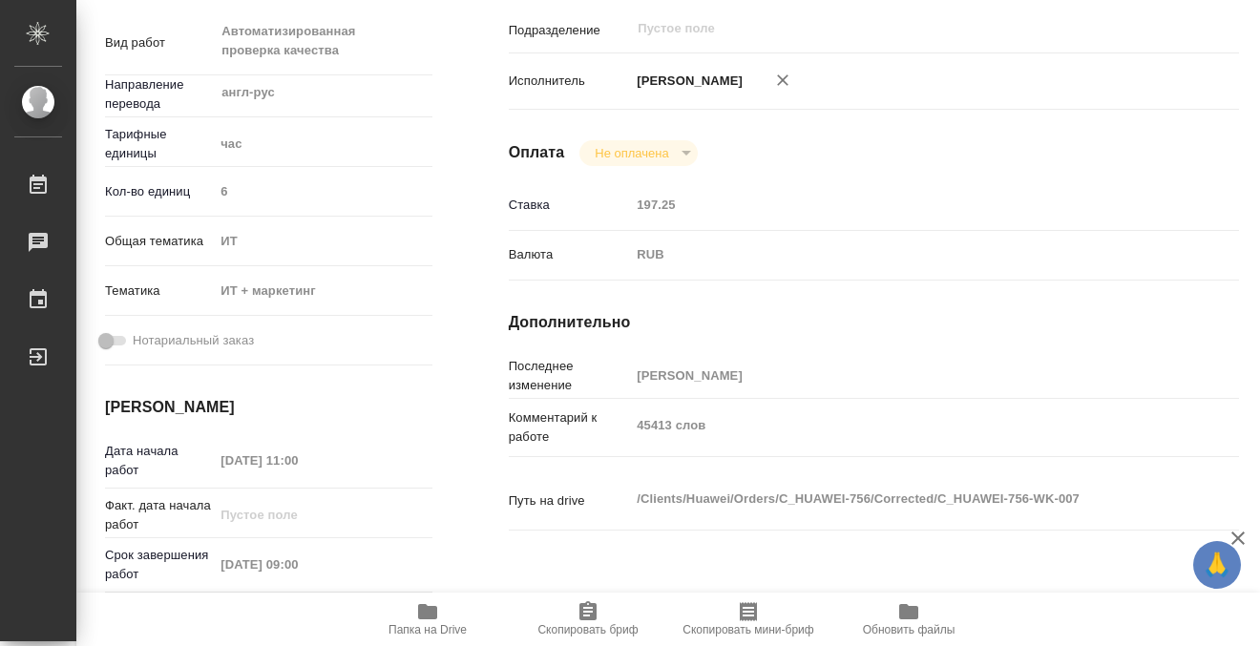
scroll to position [402, 0]
